Goal: Navigation & Orientation: Find specific page/section

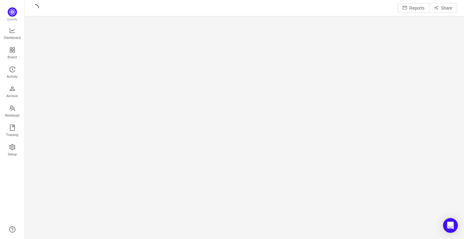
scroll to position [231, 427]
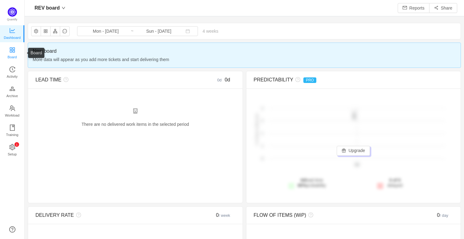
click at [10, 48] on icon "icon: appstore" at bounding box center [12, 49] width 5 height 5
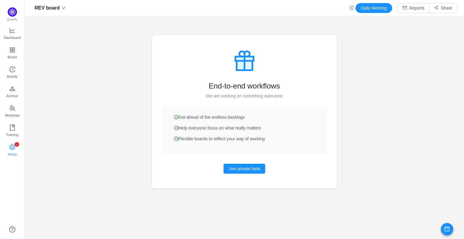
click at [10, 153] on span "Setup" at bounding box center [12, 154] width 9 height 12
